Goal: Transaction & Acquisition: Book appointment/travel/reservation

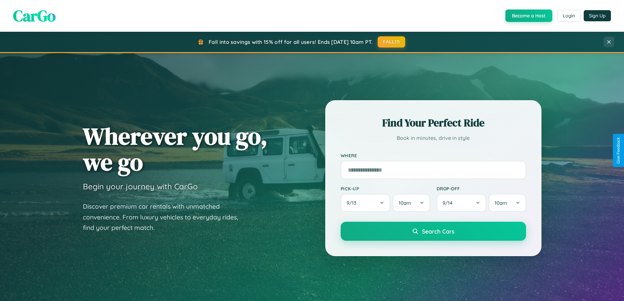
scroll to position [451, 0]
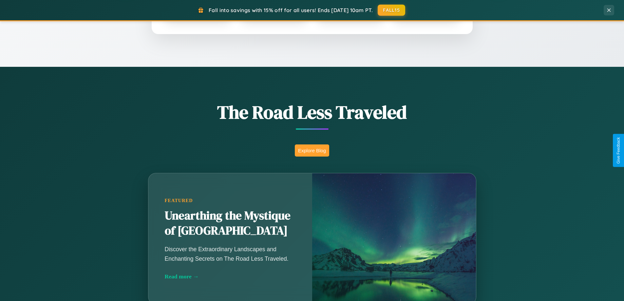
click at [312, 150] on button "Explore Blog" at bounding box center [312, 150] width 34 height 12
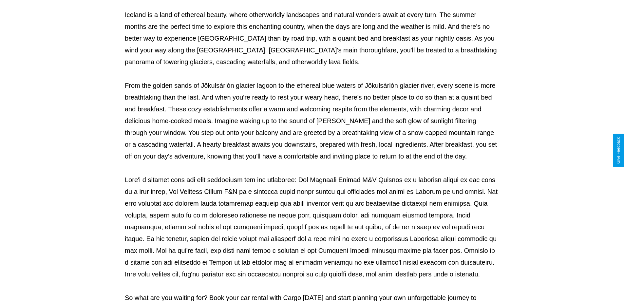
scroll to position [212, 0]
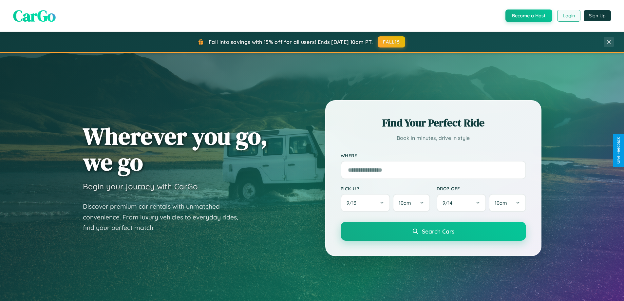
click at [568, 16] on button "Login" at bounding box center [568, 16] width 23 height 12
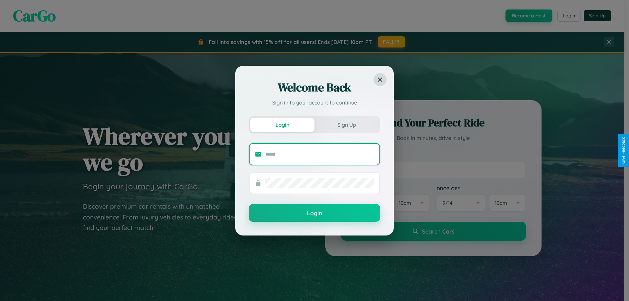
click at [320, 154] on input "text" at bounding box center [319, 154] width 109 height 10
type input "**********"
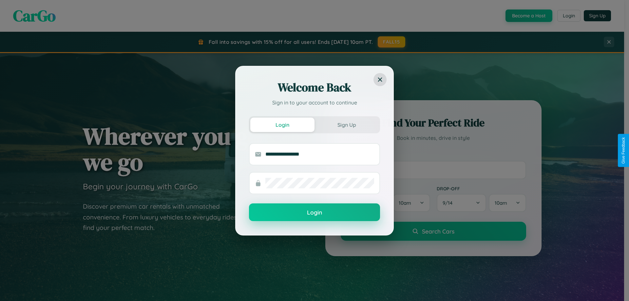
click at [314, 213] on button "Login" at bounding box center [314, 212] width 131 height 18
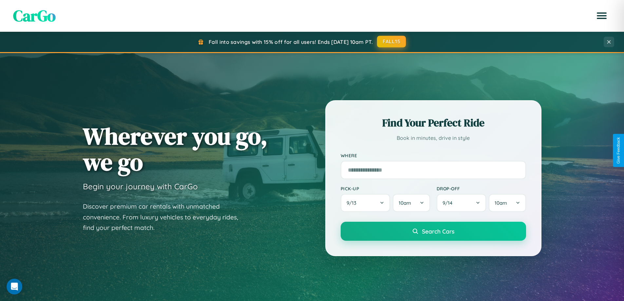
click at [392, 42] on button "FALL15" at bounding box center [391, 42] width 29 height 12
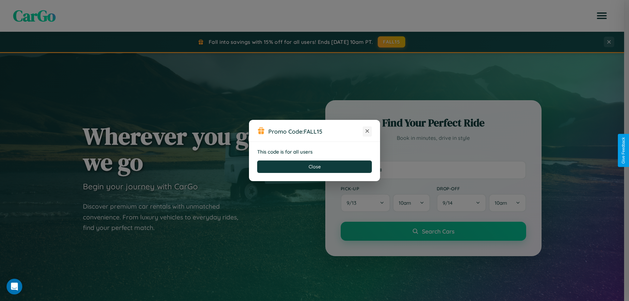
click at [367, 131] on icon at bounding box center [367, 131] width 7 height 7
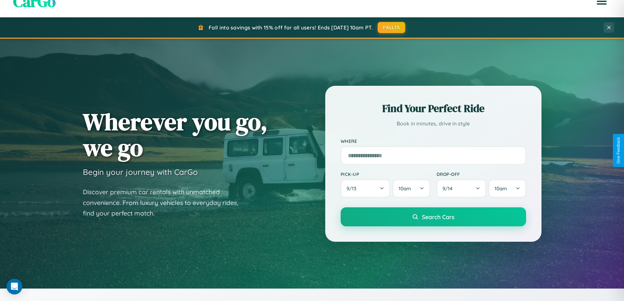
scroll to position [19, 0]
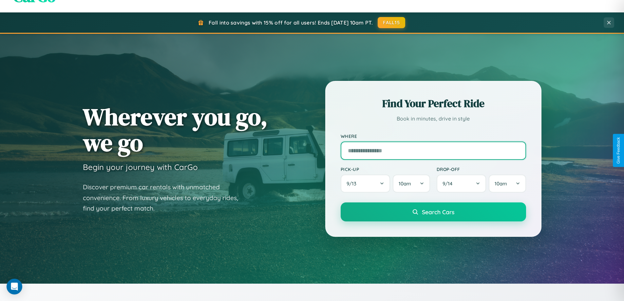
click at [433, 150] on input "text" at bounding box center [433, 150] width 185 height 18
type input "******"
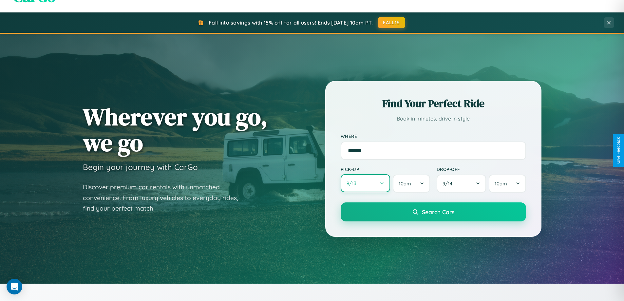
click at [365, 184] on button "9 / 13" at bounding box center [366, 183] width 50 height 18
select select "*"
select select "****"
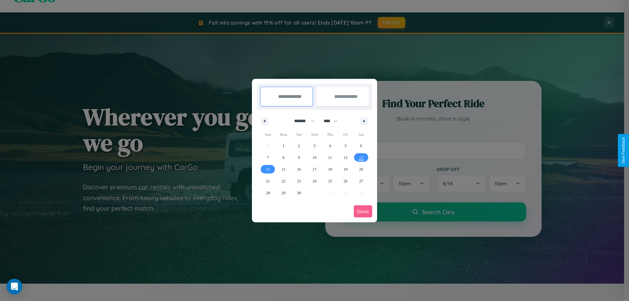
drag, startPoint x: 301, startPoint y: 121, endPoint x: 314, endPoint y: 131, distance: 16.8
click at [301, 121] on select "******* ******** ***** ***** *** **** **** ****** ********* ******* ******** **…" at bounding box center [303, 121] width 28 height 11
select select "**"
click at [283, 157] on span "8" at bounding box center [283, 158] width 2 height 12
type input "**********"
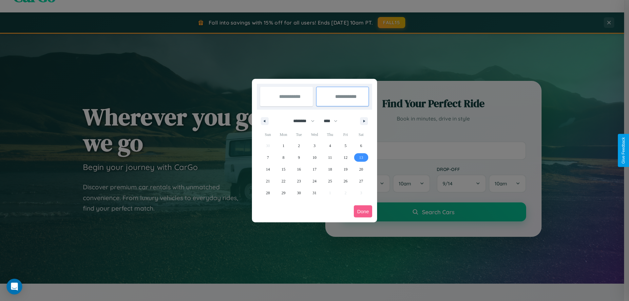
click at [361, 157] on span "13" at bounding box center [361, 158] width 4 height 12
type input "**********"
click at [363, 211] on button "Done" at bounding box center [363, 211] width 18 height 12
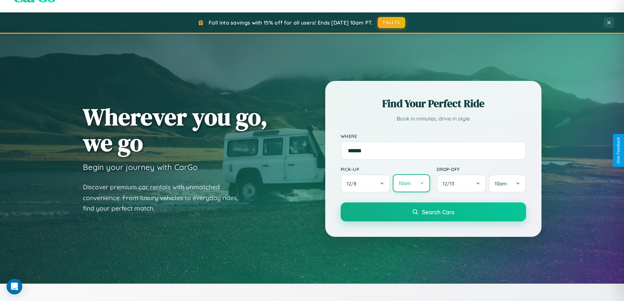
click at [411, 183] on button "10am" at bounding box center [411, 183] width 37 height 18
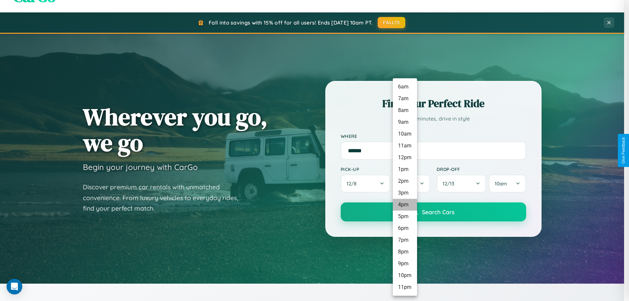
click at [404, 205] on li "4pm" at bounding box center [405, 205] width 24 height 12
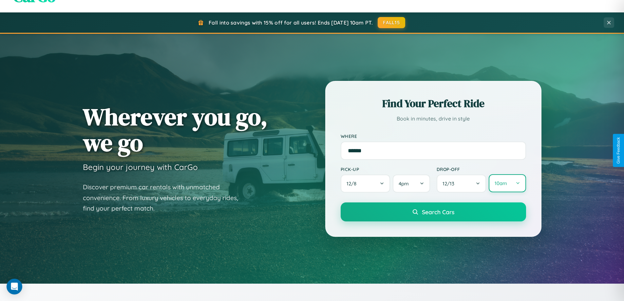
click at [507, 184] on button "10am" at bounding box center [507, 183] width 37 height 18
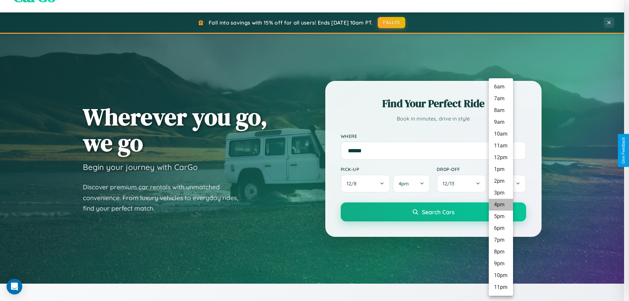
click at [500, 205] on li "4pm" at bounding box center [501, 205] width 24 height 12
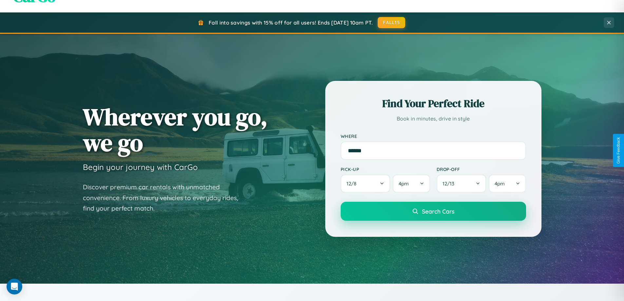
click at [433, 211] on span "Search Cars" at bounding box center [438, 211] width 32 height 7
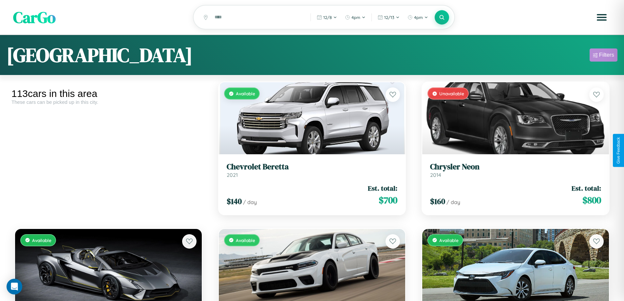
click at [603, 56] on div "Filters" at bounding box center [606, 55] width 15 height 7
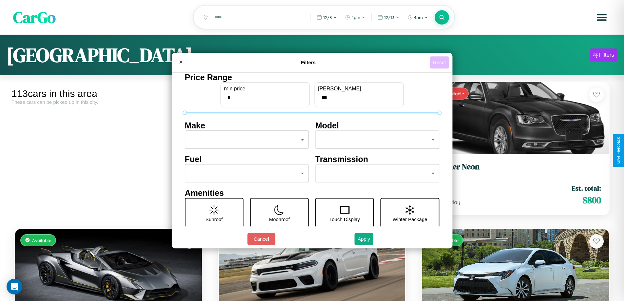
click at [440, 62] on button "Reset" at bounding box center [439, 62] width 19 height 12
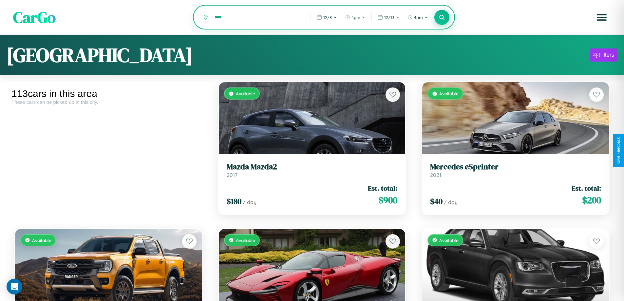
type input "****"
click at [442, 17] on icon at bounding box center [442, 17] width 6 height 6
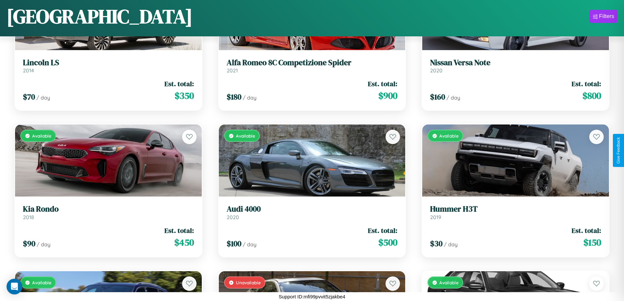
scroll to position [385, 0]
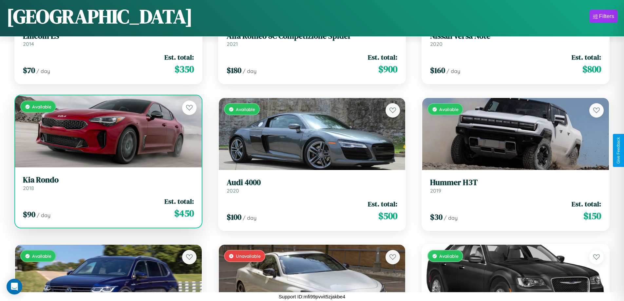
click at [107, 211] on div "$ 90 / day Est. total: $ 450" at bounding box center [108, 207] width 171 height 23
click at [107, 208] on div "$ 90 / day Est. total: $ 450" at bounding box center [108, 207] width 171 height 23
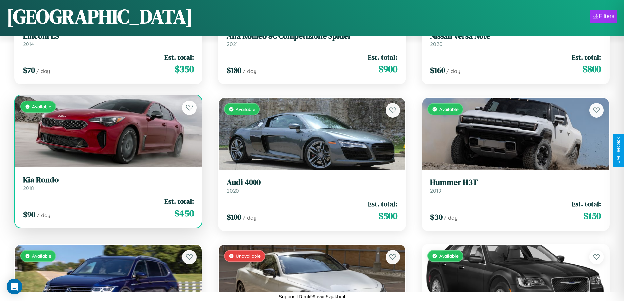
click at [107, 208] on div "$ 90 / day Est. total: $ 450" at bounding box center [108, 207] width 171 height 23
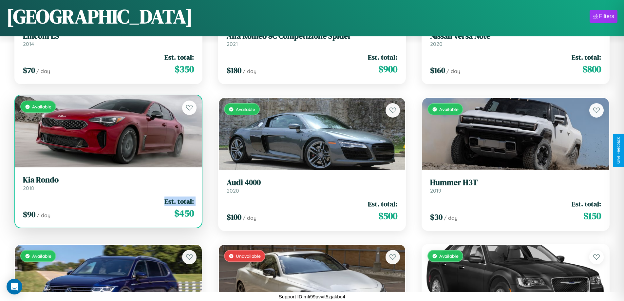
click at [107, 208] on div "$ 90 / day Est. total: $ 450" at bounding box center [108, 207] width 171 height 23
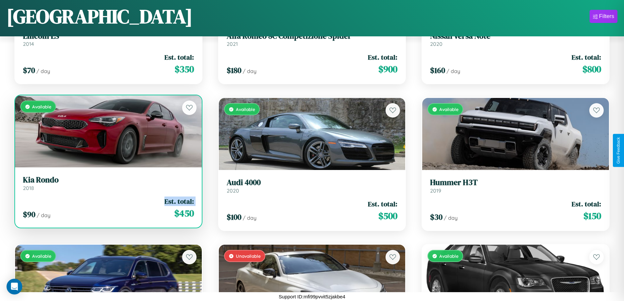
click at [107, 208] on div "$ 90 / day Est. total: $ 450" at bounding box center [108, 207] width 171 height 23
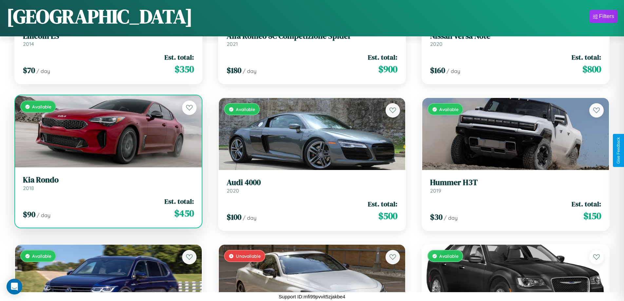
click at [107, 208] on div "$ 90 / day Est. total: $ 450" at bounding box center [108, 207] width 171 height 23
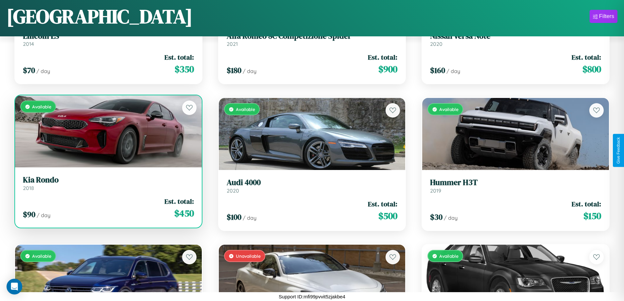
click at [107, 183] on h3 "Kia Rondo" at bounding box center [108, 179] width 171 height 9
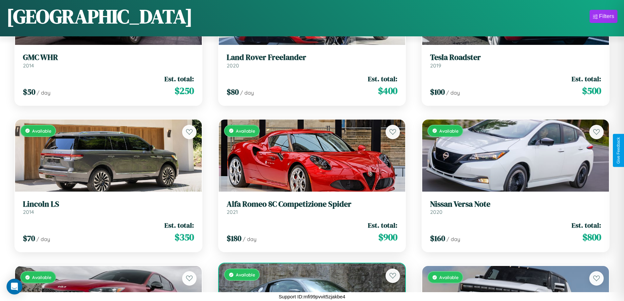
scroll to position [532, 0]
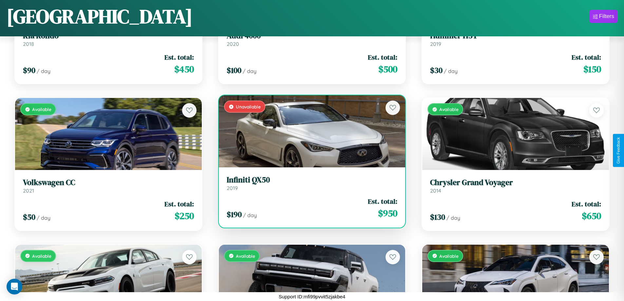
click at [309, 183] on h3 "Infiniti QX50" at bounding box center [312, 179] width 171 height 9
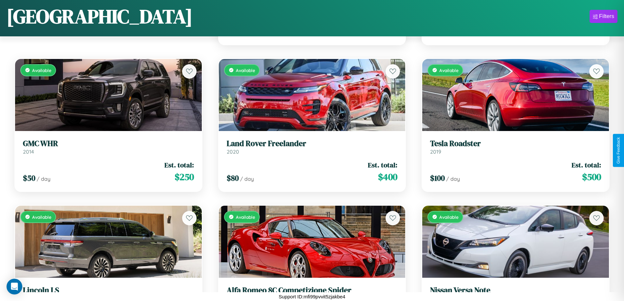
scroll to position [92, 0]
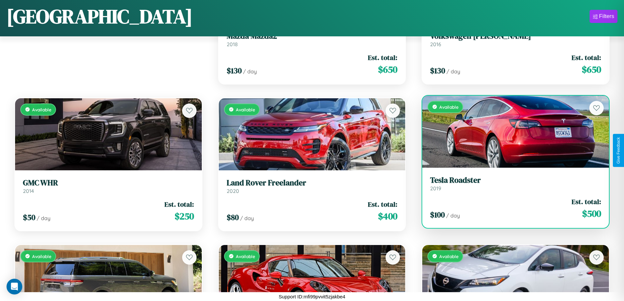
click at [511, 183] on h3 "Tesla Roadster" at bounding box center [515, 180] width 171 height 9
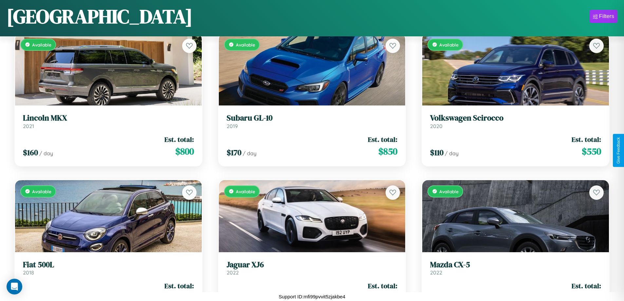
scroll to position [2731, 0]
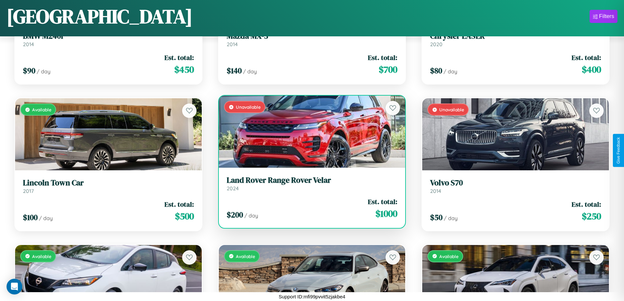
click at [309, 183] on h3 "Land Rover Range Rover Velar" at bounding box center [312, 180] width 171 height 9
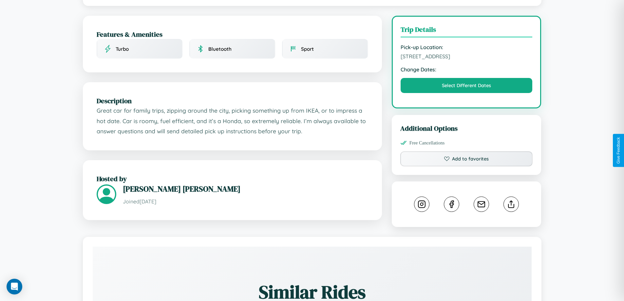
scroll to position [170, 0]
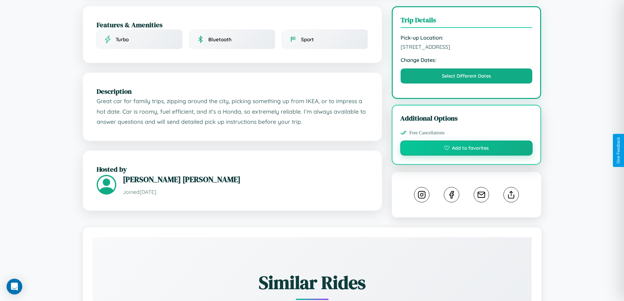
click at [466, 149] on button "Add to favorites" at bounding box center [466, 147] width 133 height 15
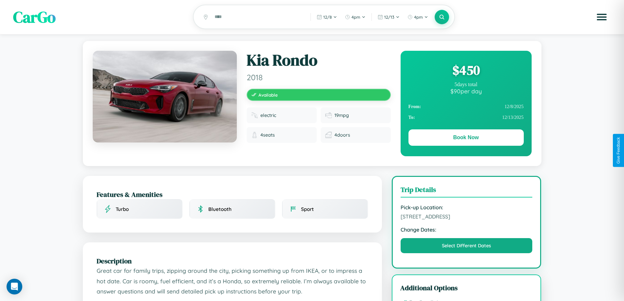
scroll to position [0, 0]
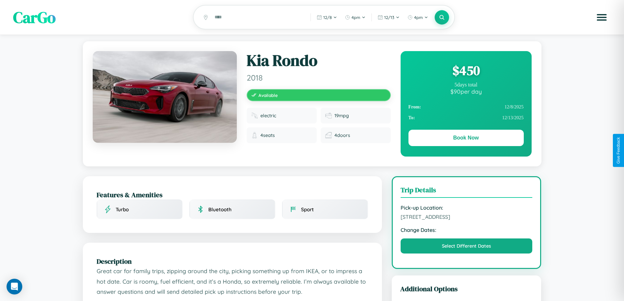
click at [466, 71] on div "$ 450" at bounding box center [465, 71] width 115 height 18
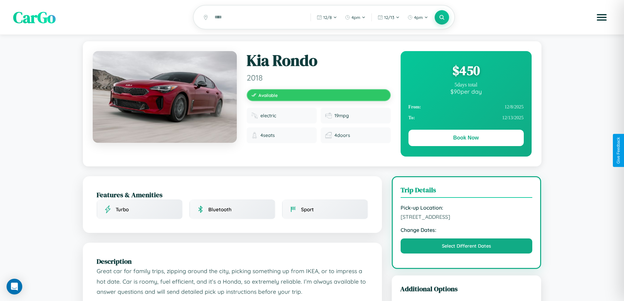
click at [466, 71] on div "$ 450" at bounding box center [465, 71] width 115 height 18
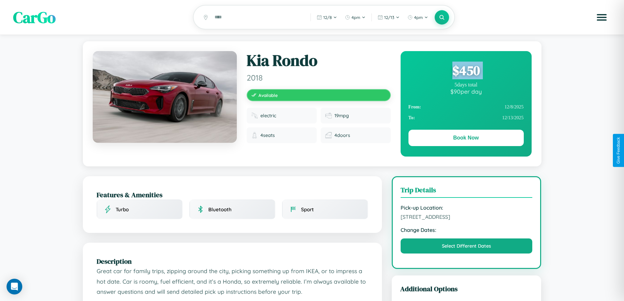
click at [466, 71] on div "$ 450" at bounding box center [465, 71] width 115 height 18
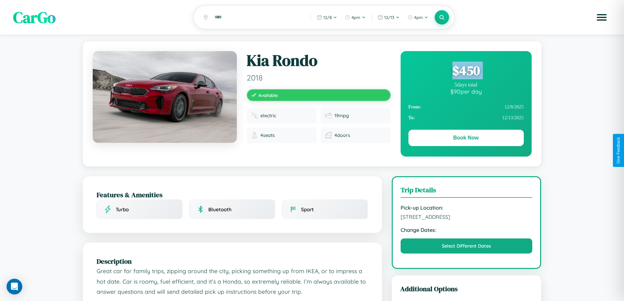
click at [466, 71] on div "$ 450" at bounding box center [465, 71] width 115 height 18
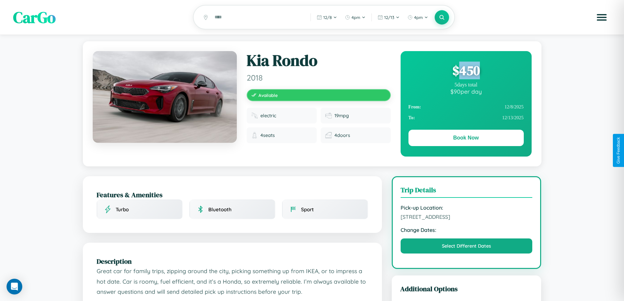
click at [466, 71] on div "$ 450" at bounding box center [465, 71] width 115 height 18
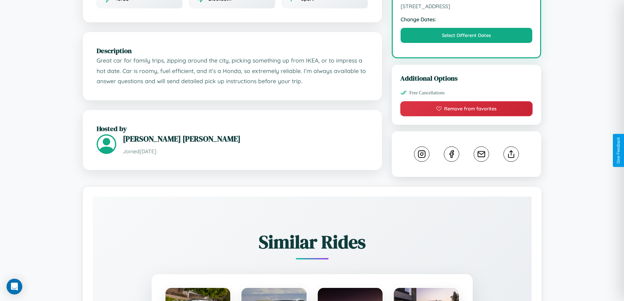
scroll to position [215, 0]
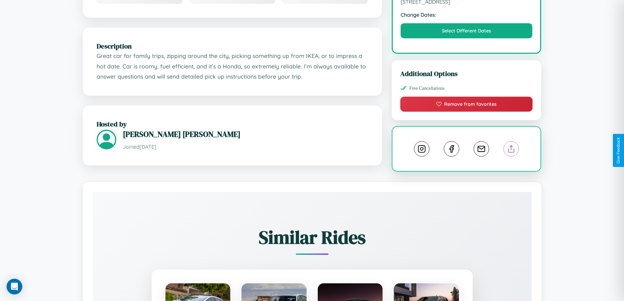
click at [511, 150] on line at bounding box center [511, 147] width 0 height 5
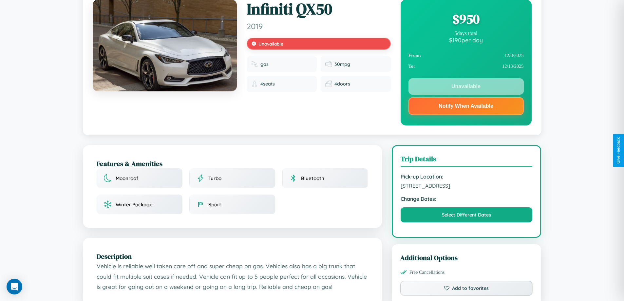
scroll to position [88, 0]
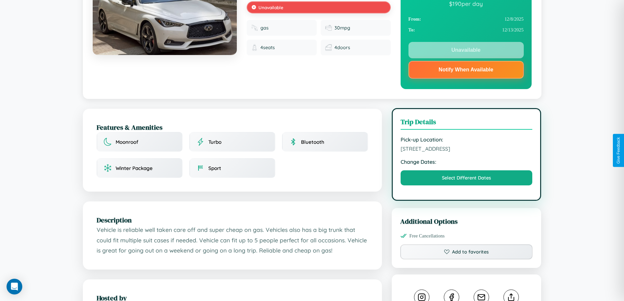
click at [466, 150] on span "932 First Street Rome 84983 Italy" at bounding box center [466, 148] width 132 height 7
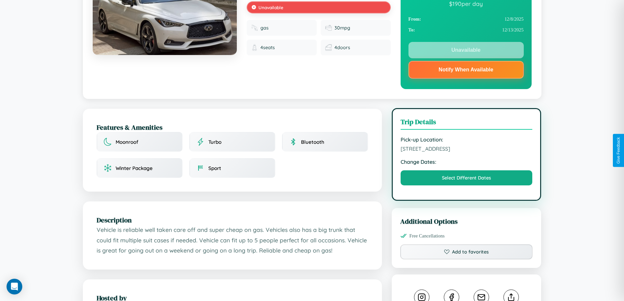
click at [466, 150] on span "932 First Street Rome 84983 Italy" at bounding box center [466, 148] width 132 height 7
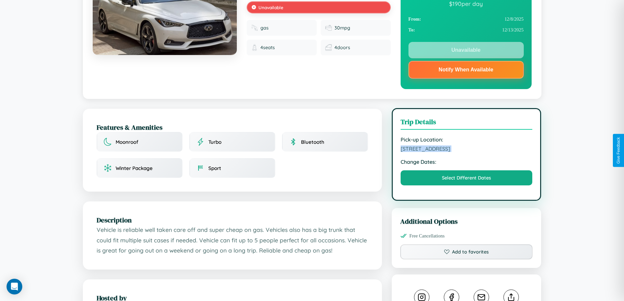
click at [466, 150] on span "932 First Street Rome 84983 Italy" at bounding box center [466, 148] width 132 height 7
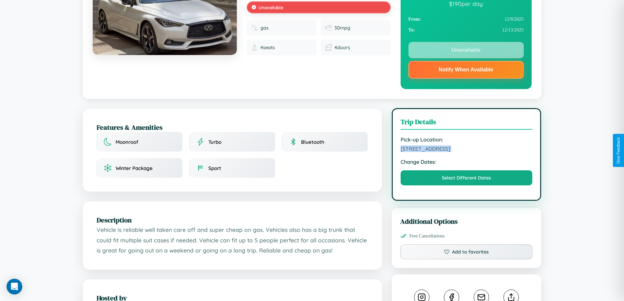
click at [466, 150] on span "932 First Street Rome 84983 Italy" at bounding box center [466, 148] width 132 height 7
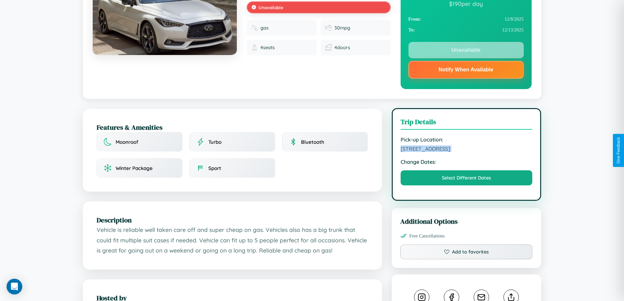
click at [466, 150] on span "932 First Street Rome 84983 Italy" at bounding box center [466, 148] width 132 height 7
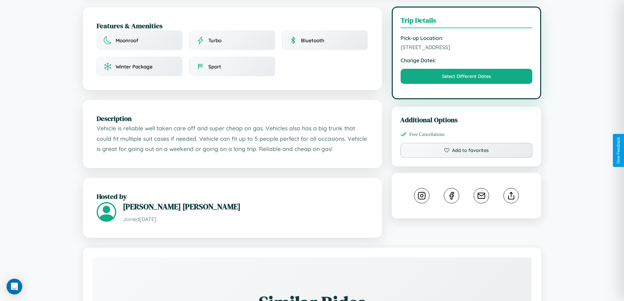
scroll to position [235, 0]
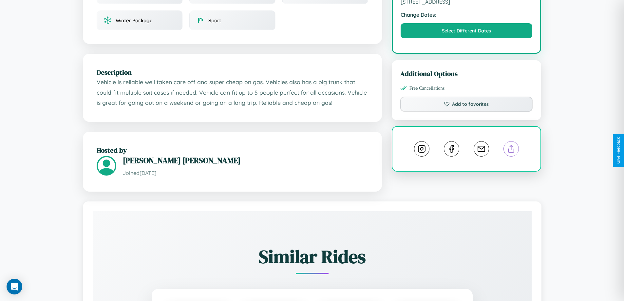
click at [511, 150] on line at bounding box center [511, 147] width 0 height 5
